Goal: Find specific page/section: Find specific page/section

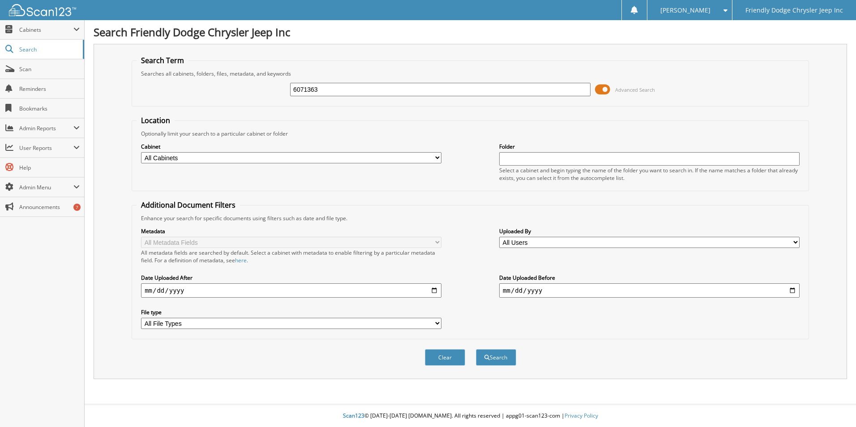
type input "6071363"
click at [476, 349] on button "Search" at bounding box center [496, 357] width 40 height 17
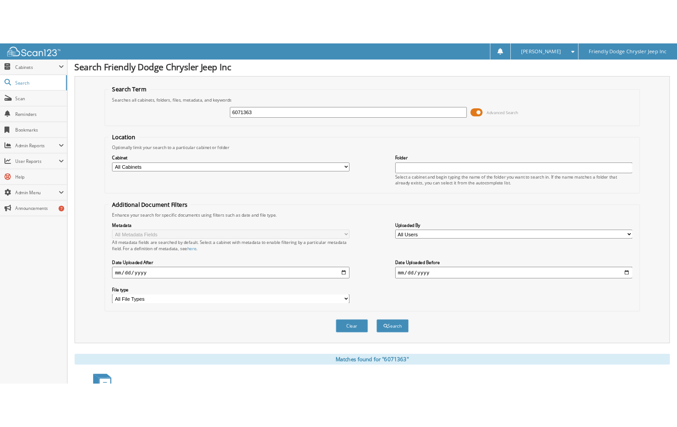
scroll to position [275, 0]
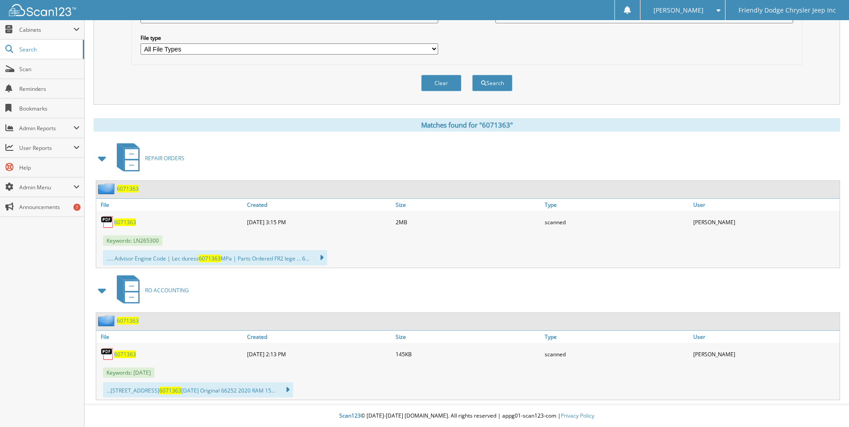
click at [127, 352] on span "6071363" at bounding box center [125, 355] width 22 height 8
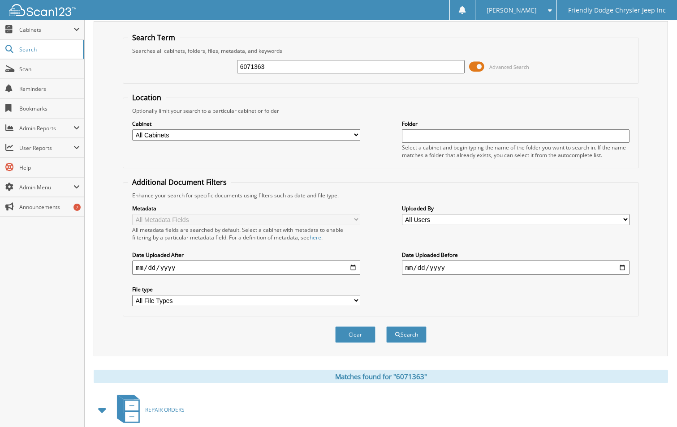
scroll to position [0, 0]
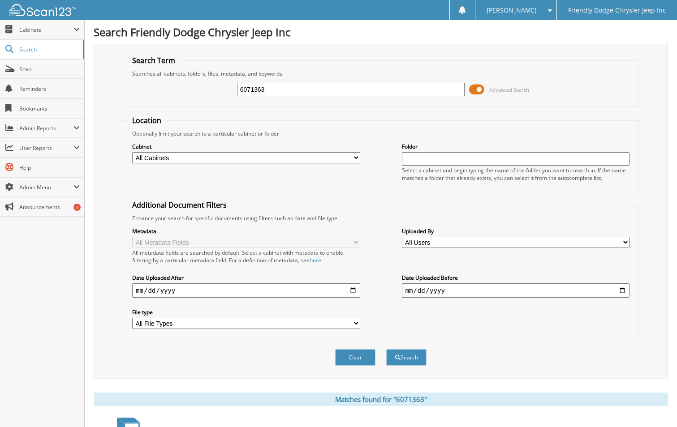
click at [305, 92] on input "6071363" at bounding box center [350, 89] width 227 height 13
type input "6067767"
click at [386, 349] on button "Search" at bounding box center [406, 357] width 40 height 17
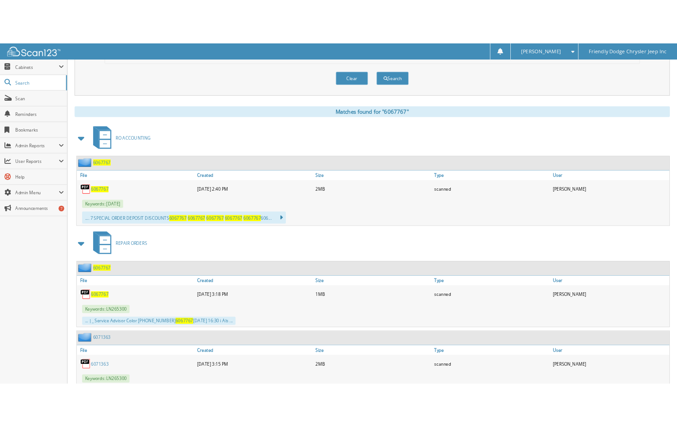
scroll to position [357, 0]
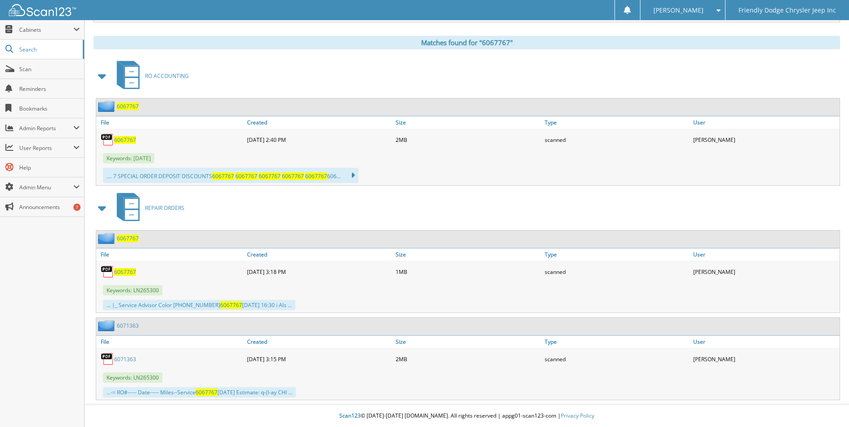
click at [133, 272] on span "6067767" at bounding box center [125, 272] width 22 height 8
